Goal: Task Accomplishment & Management: Manage account settings

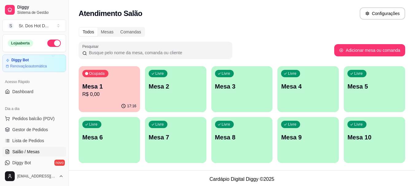
scroll to position [41, 0]
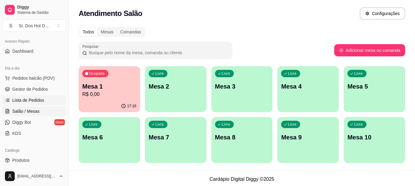
click at [37, 102] on span "Lista de Pedidos" at bounding box center [28, 100] width 32 height 6
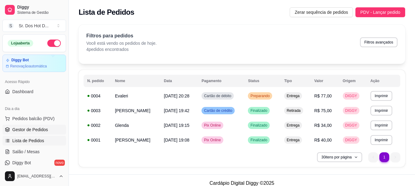
click at [41, 126] on link "Gestor de Pedidos" at bounding box center [34, 130] width 64 height 10
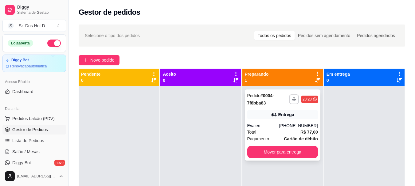
click at [280, 130] on div "Total R$ 77,00" at bounding box center [282, 132] width 71 height 7
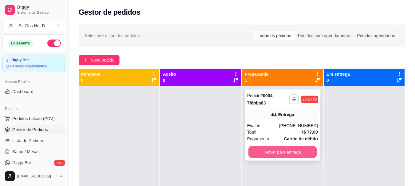
click at [263, 150] on button "Mover para entrega" at bounding box center [282, 152] width 68 height 12
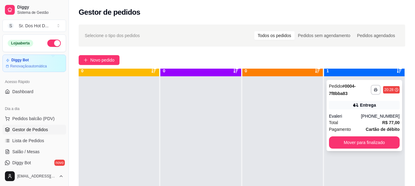
scroll to position [17, 0]
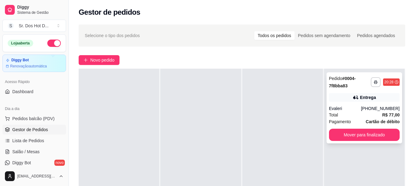
click at [350, 128] on div "**********" at bounding box center [364, 107] width 76 height 71
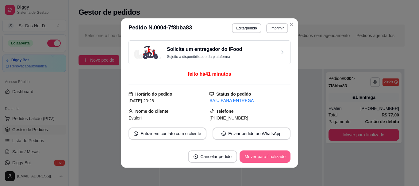
click at [257, 152] on button "Mover para finalizado" at bounding box center [265, 157] width 51 height 12
